Goal: Information Seeking & Learning: Learn about a topic

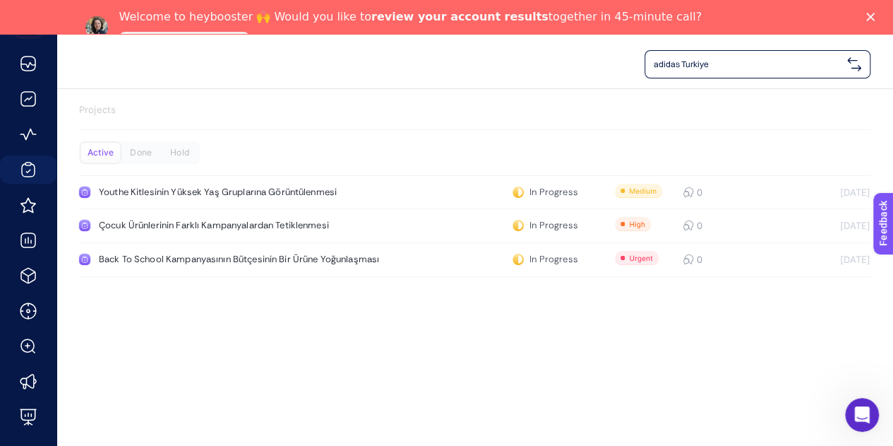
click at [883, 21] on div "Welcome to heybooster 🙌 Would you like to review your account results together …" at bounding box center [446, 28] width 893 height 44
click at [881, 18] on div "Close" at bounding box center [873, 17] width 14 height 8
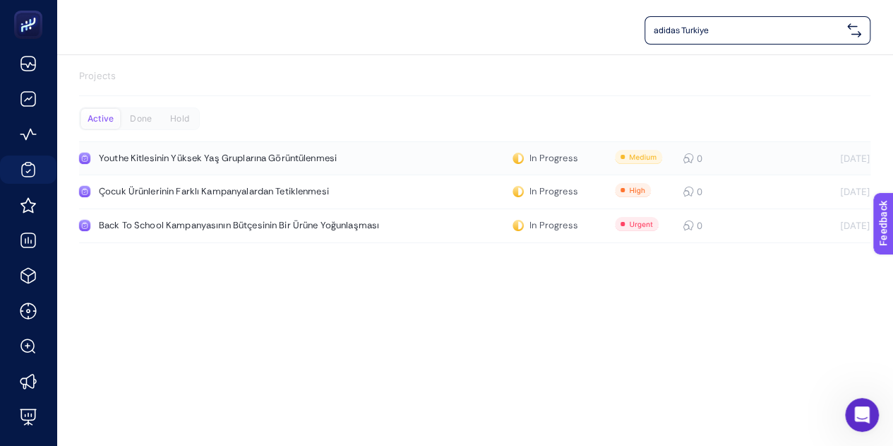
click at [245, 157] on div "Youthe Kitlesinin Yüksek Yaş Gruplarına Görüntülenmesi" at bounding box center [262, 158] width 326 height 11
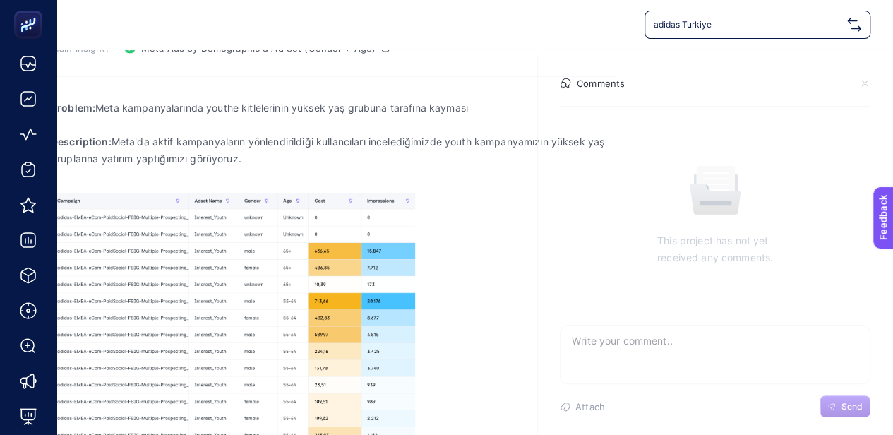
scroll to position [325, 0]
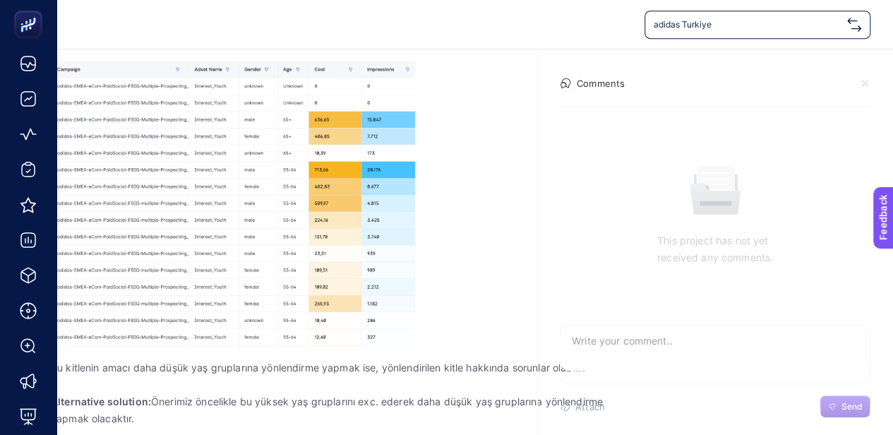
click at [442, 185] on div "Problem: Meta kampanyalarında youthe kitlelerinin yüksek yaş grubuna tarafına k…" at bounding box center [333, 197] width 565 height 477
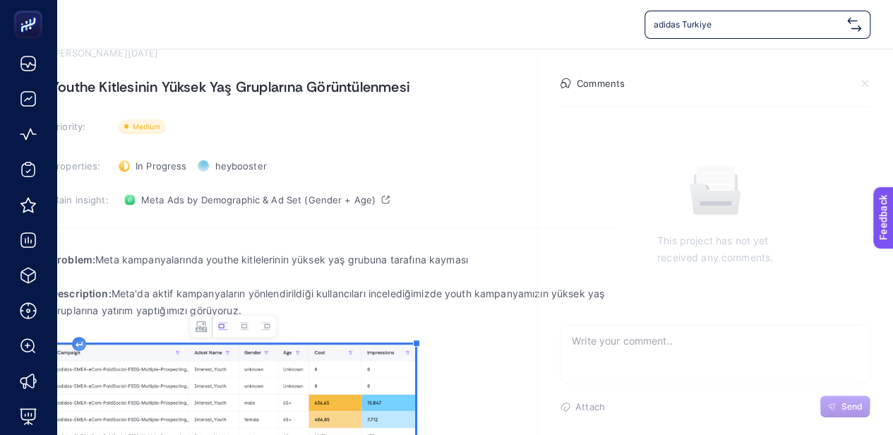
scroll to position [42, 0]
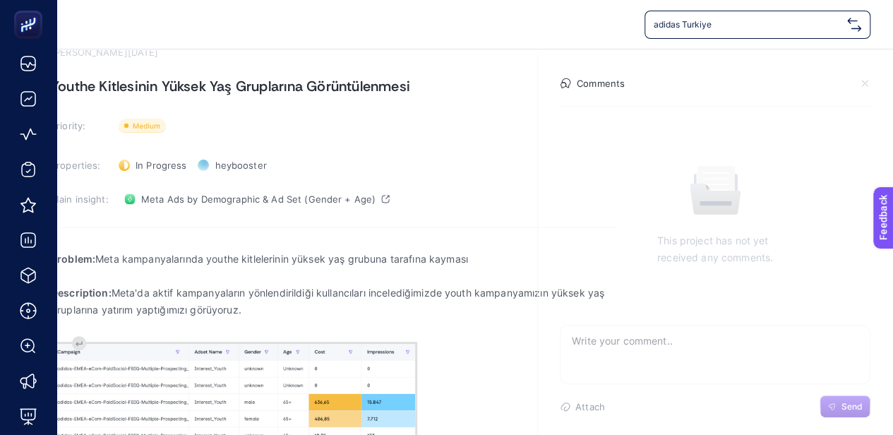
click at [866, 81] on icon at bounding box center [865, 84] width 6 height 6
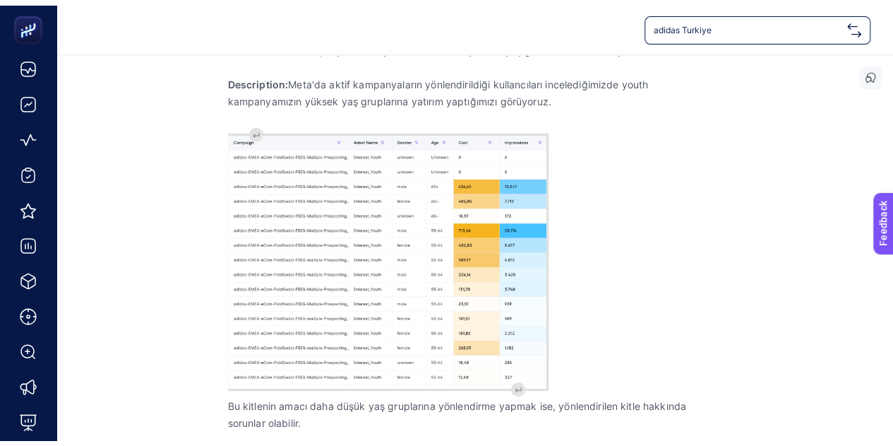
scroll to position [0, 0]
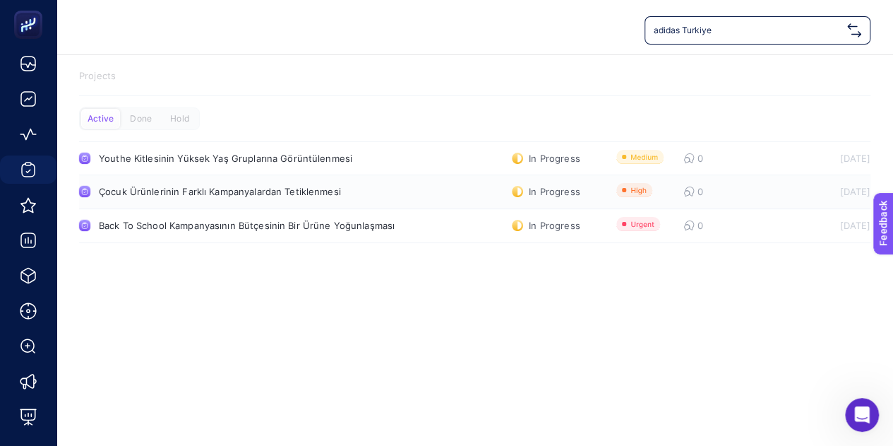
click at [252, 188] on div "Çocuk Ürünlerinin Farklı Kampanyalardan Tetiklenmesi" at bounding box center [262, 191] width 326 height 11
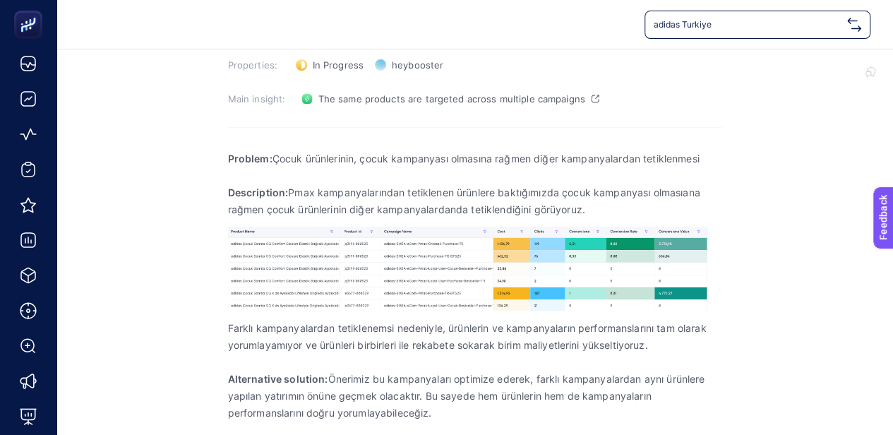
scroll to position [154, 0]
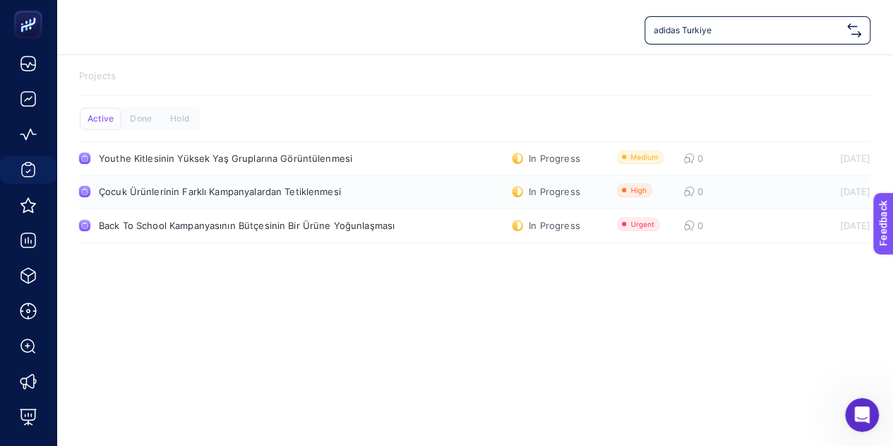
click at [276, 189] on div "Çocuk Ürünlerinin Farklı Kampanyalardan Tetiklenmesi" at bounding box center [262, 191] width 326 height 11
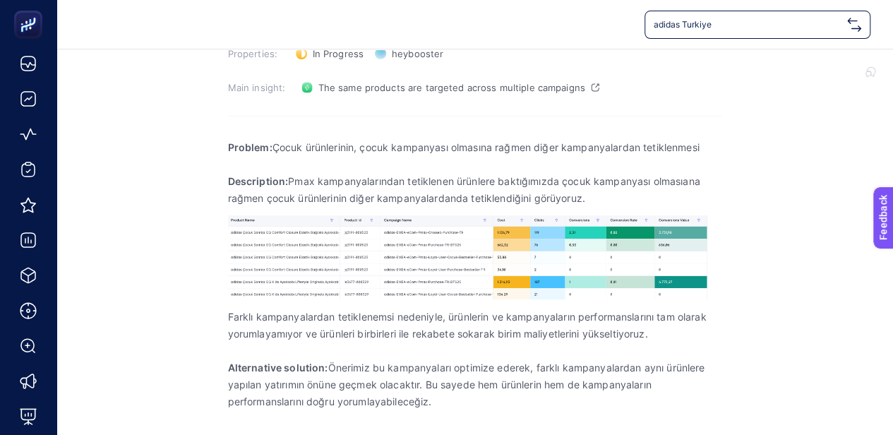
scroll to position [154, 0]
click at [755, 66] on section "[PERSON_NAME][DATE] Çocuk Ürünlerinin Farklı Kampanyalardan Tetiklenmesi Priori…" at bounding box center [475, 168] width 848 height 535
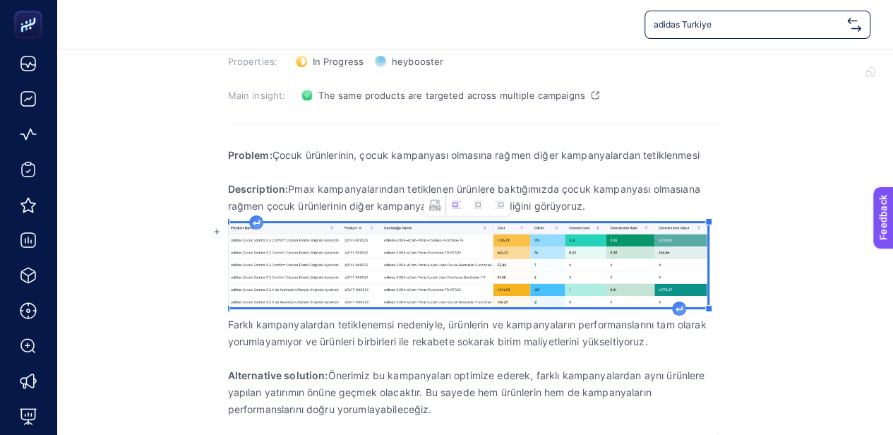
scroll to position [145, 0]
click at [411, 256] on img "Rich Text Editor. Editing area: main" at bounding box center [468, 266] width 480 height 84
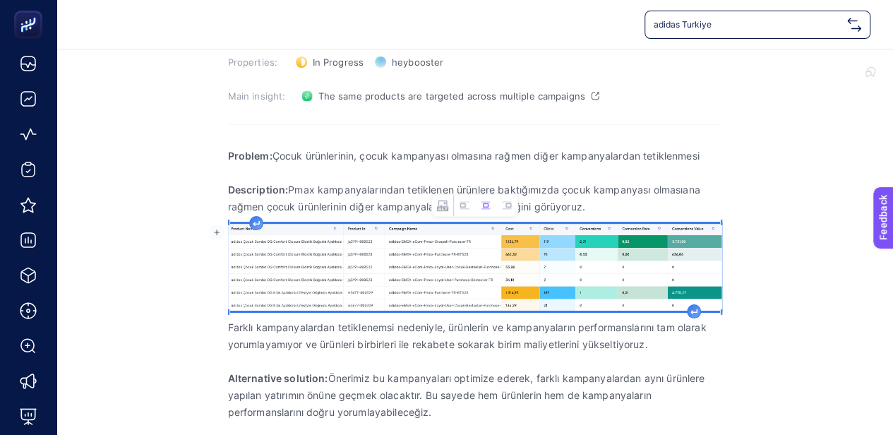
scroll to position [154, 0]
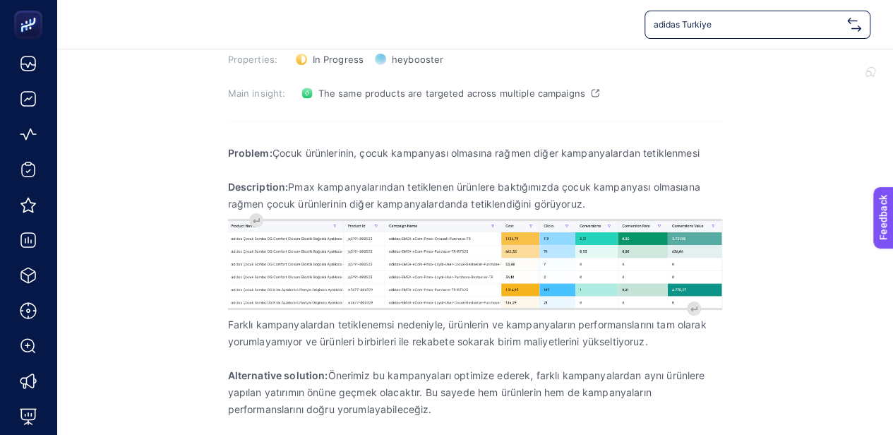
click at [175, 270] on section "[PERSON_NAME][DATE] Çocuk Ürünlerinin Farklı Kampanyalardan Tetiklenmesi Priori…" at bounding box center [475, 171] width 848 height 528
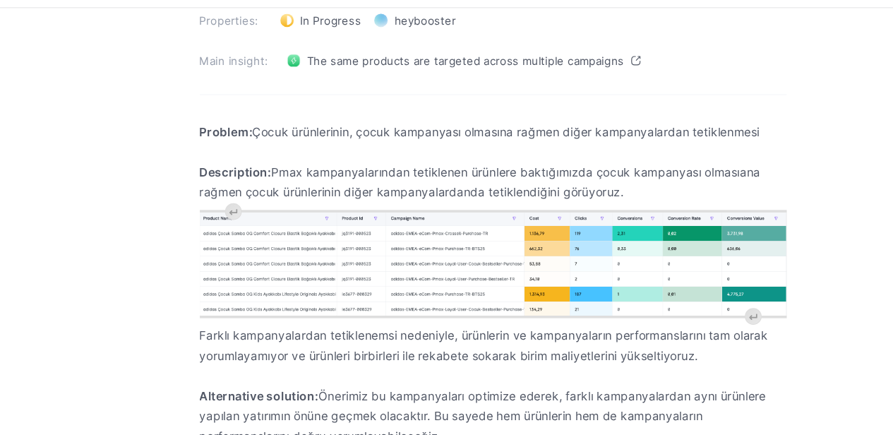
scroll to position [148, 0]
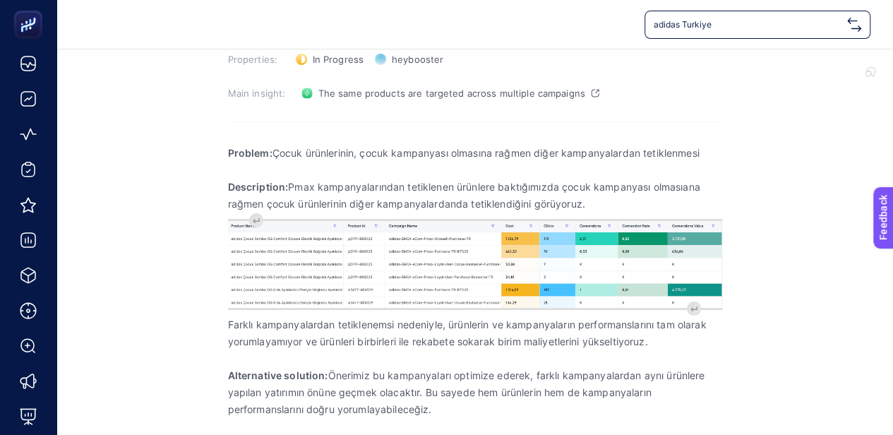
click at [196, 273] on section "[PERSON_NAME][DATE] Çocuk Ürünlerinin Farklı Kampanyalardan Tetiklenmesi Priori…" at bounding box center [475, 171] width 848 height 528
